Goal: Information Seeking & Learning: Learn about a topic

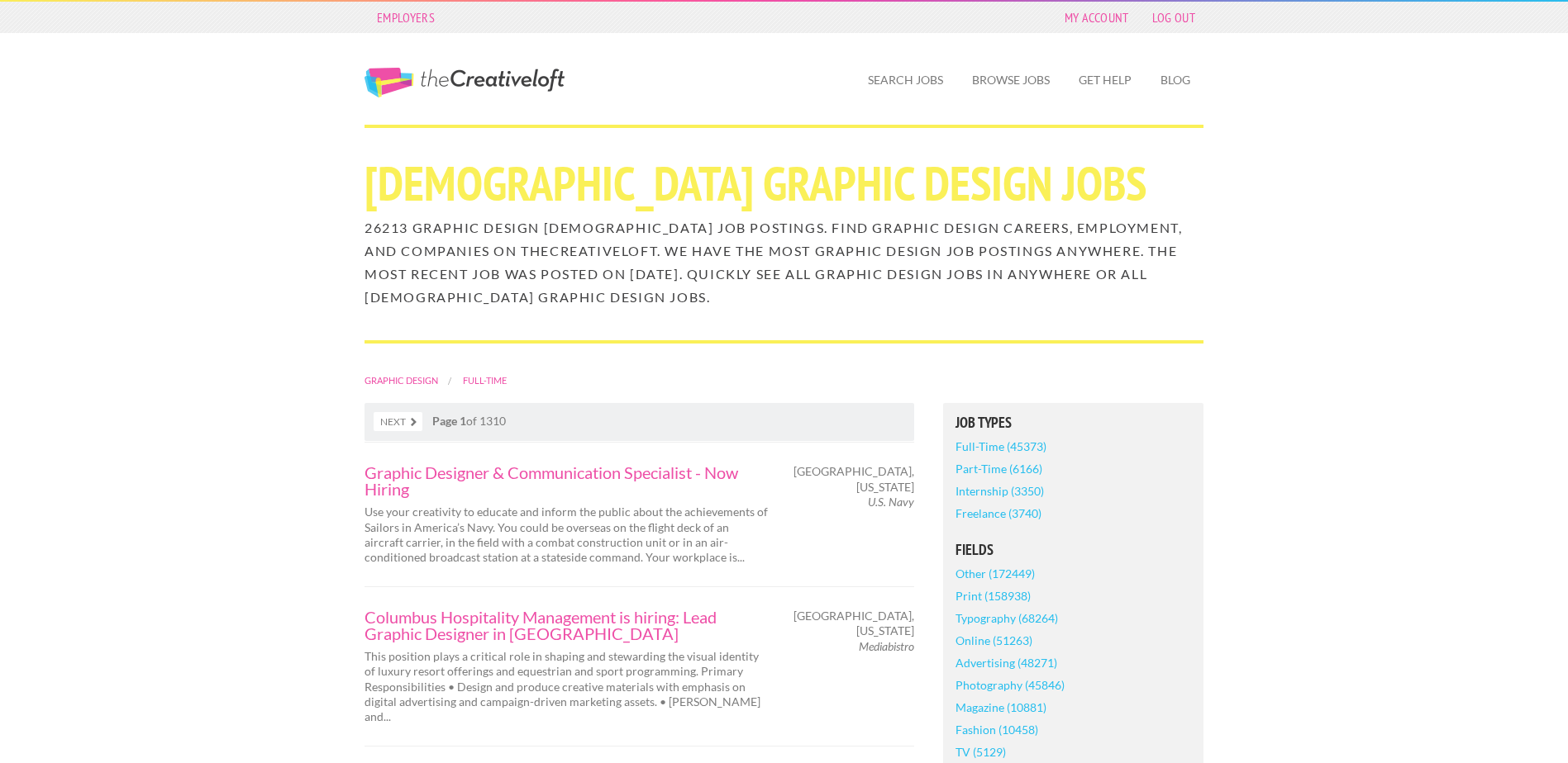
click at [982, 447] on link "Full-Time (45373)" at bounding box center [1001, 447] width 91 height 23
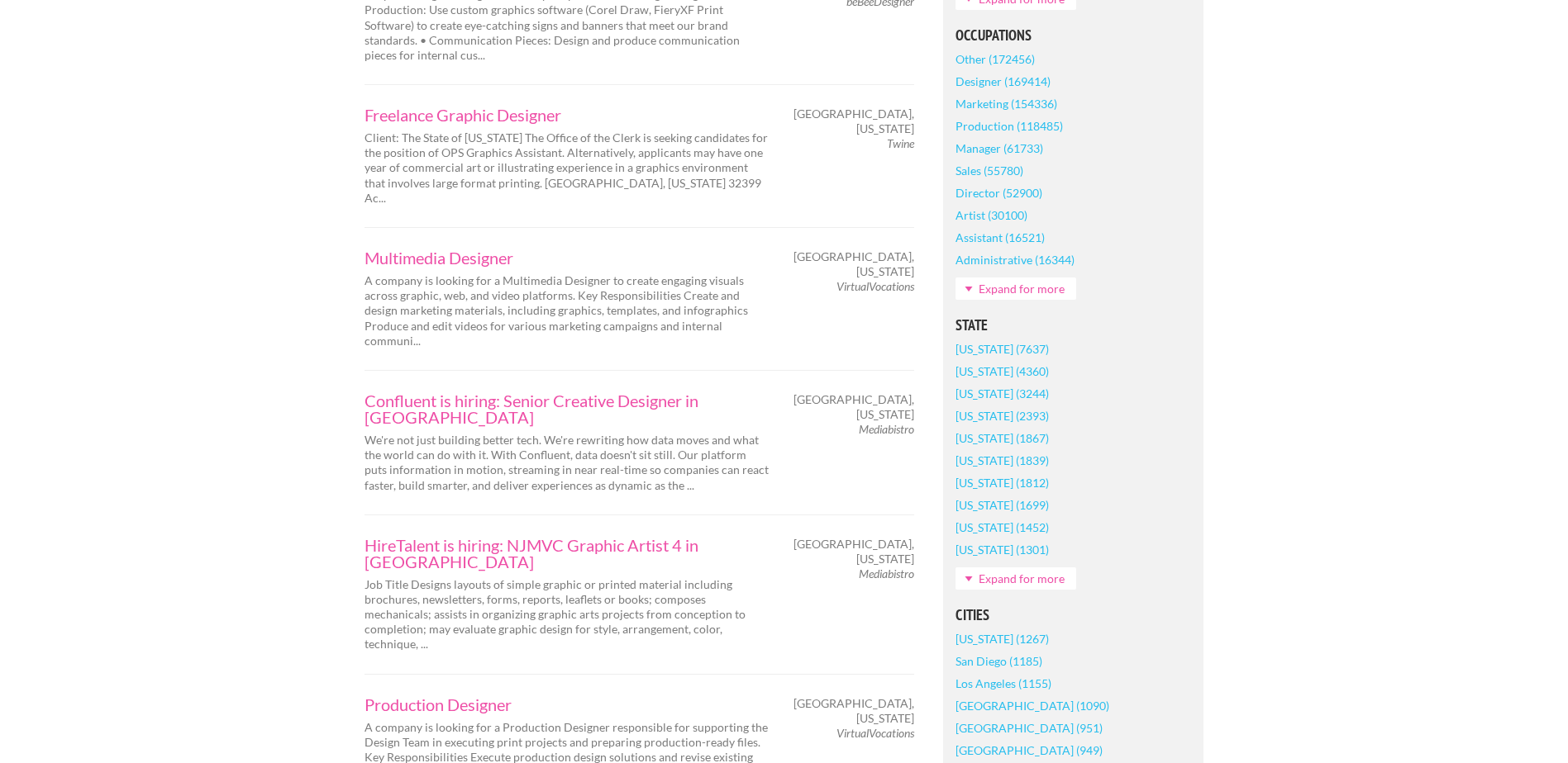
scroll to position [826, 0]
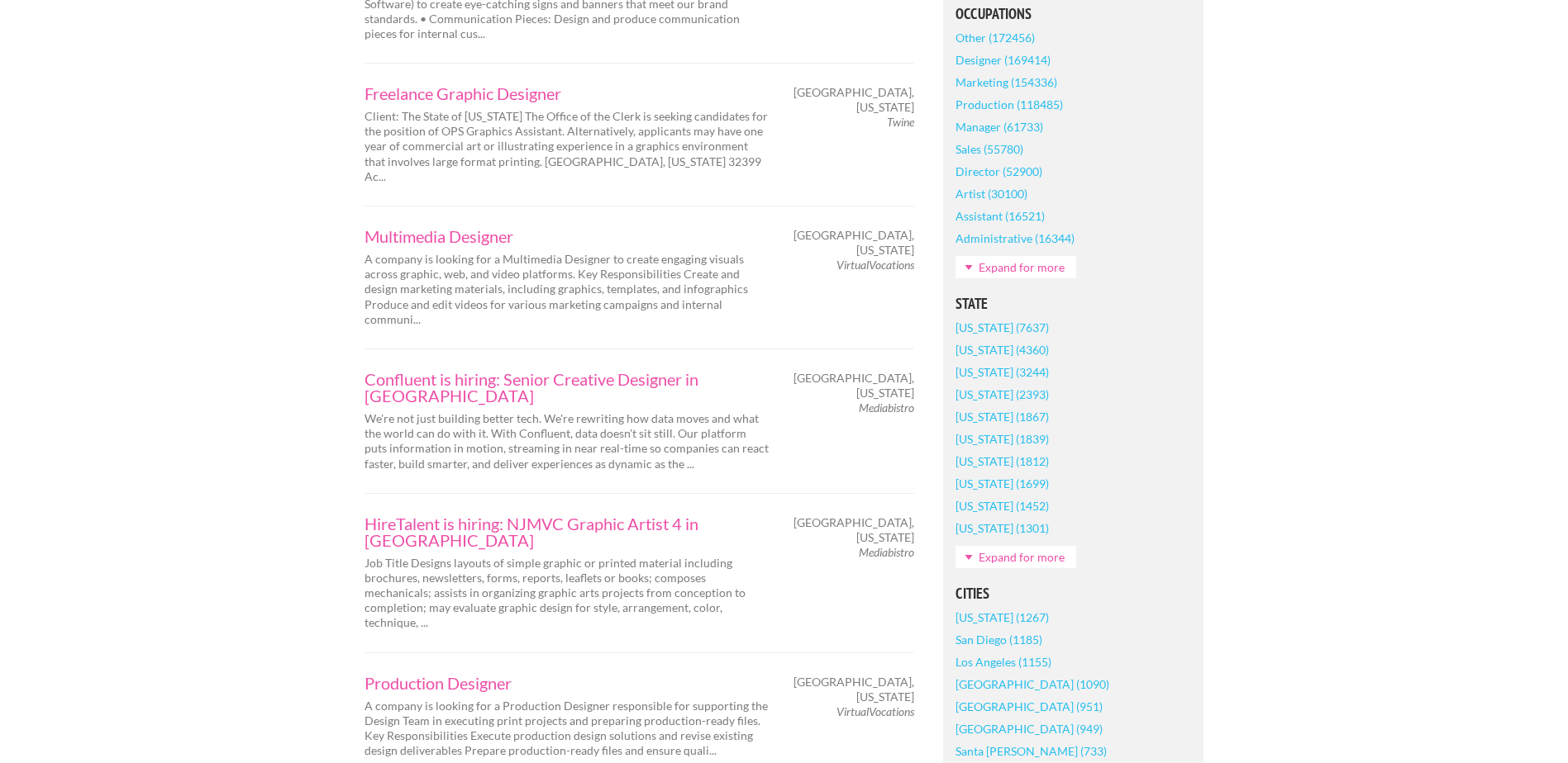
click at [993, 558] on link "Expand for more" at bounding box center [1016, 558] width 121 height 23
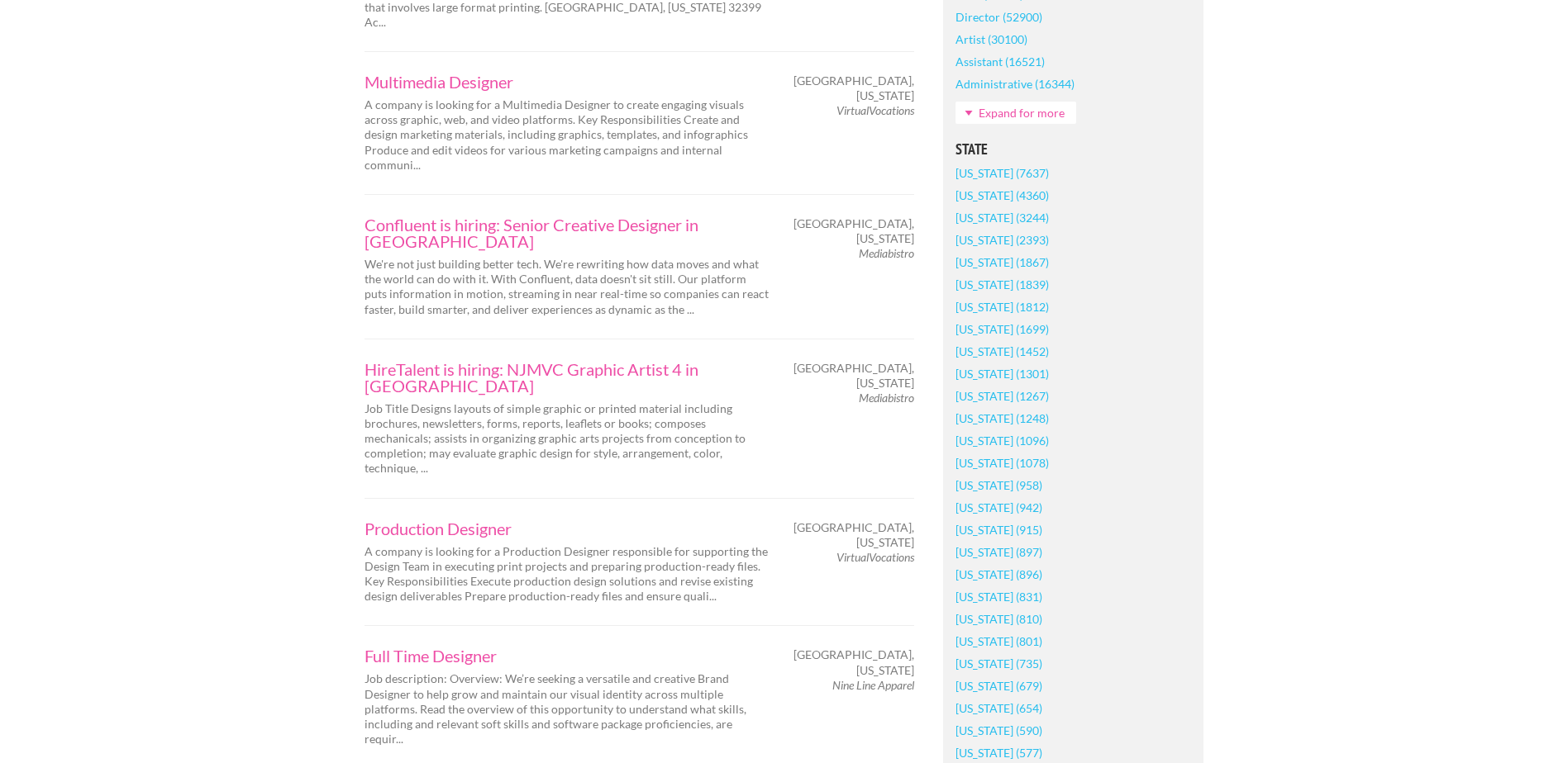
scroll to position [991, 0]
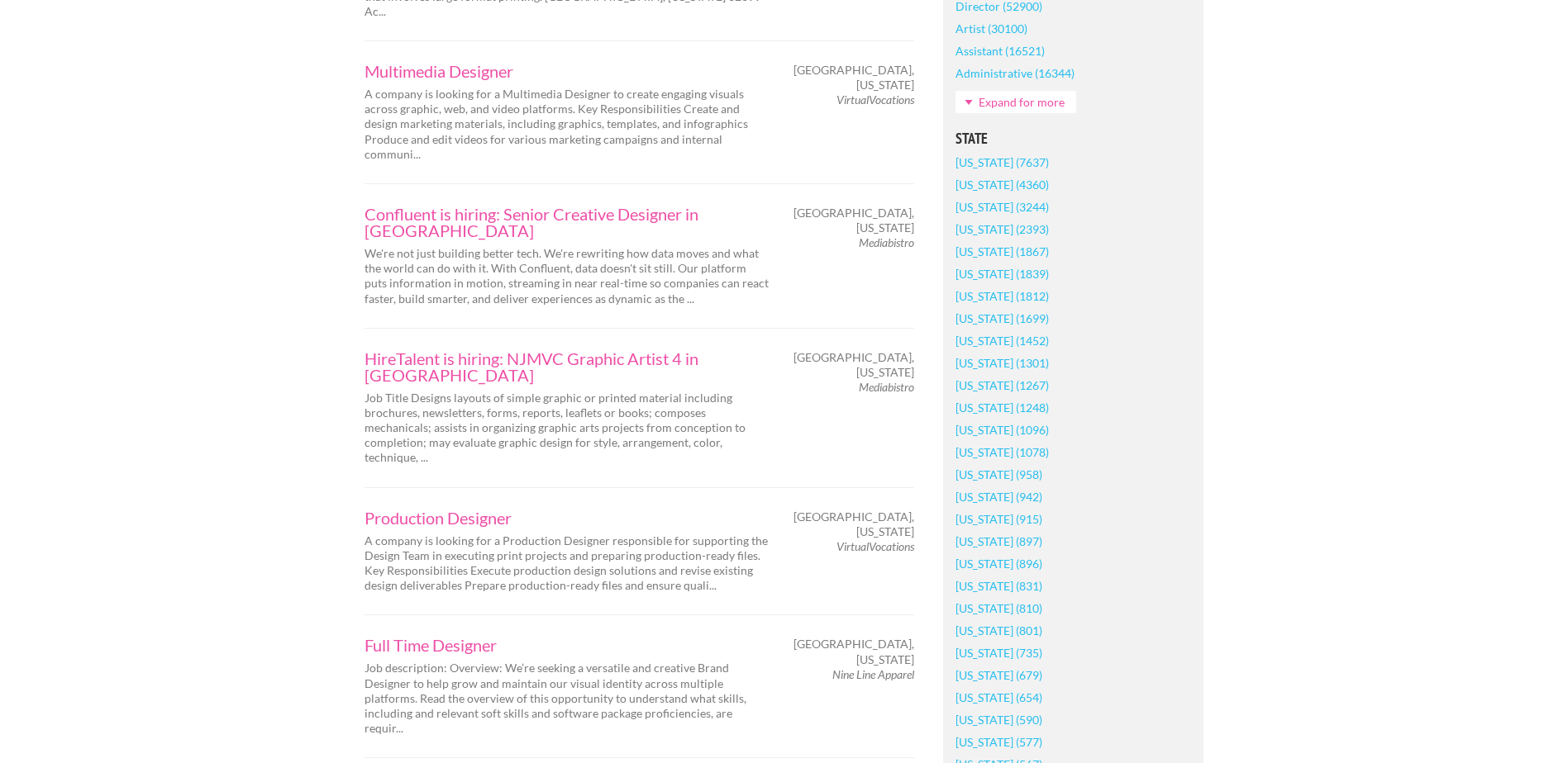
click at [988, 649] on link "[US_STATE] (735)" at bounding box center [999, 653] width 87 height 23
